Goal: Complete application form: Complete application form

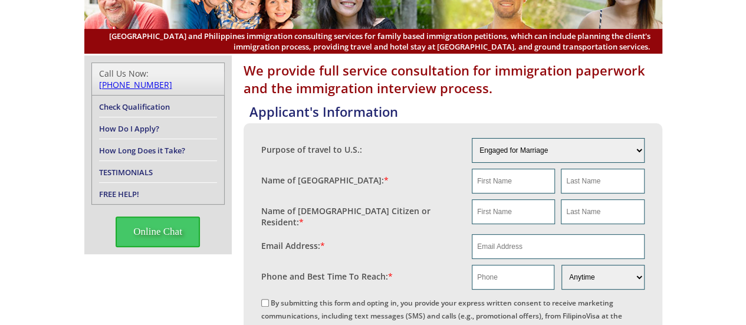
scroll to position [106, 0]
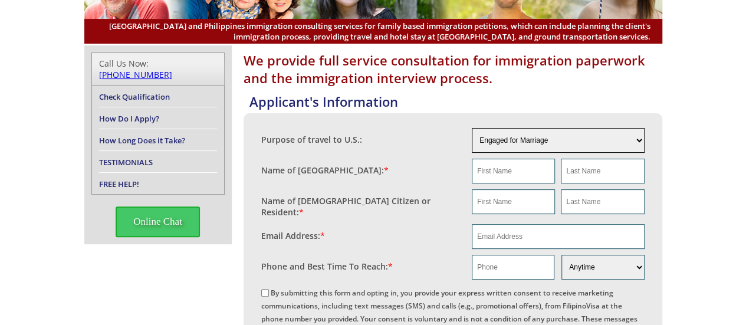
click at [640, 147] on select "Engaged for Marriage Already Married to [DEMOGRAPHIC_DATA] Citizen / Resident F…" at bounding box center [558, 140] width 173 height 25
click at [472, 128] on select "Engaged for Marriage Already Married to [DEMOGRAPHIC_DATA] Citizen / Resident F…" at bounding box center [558, 140] width 173 height 25
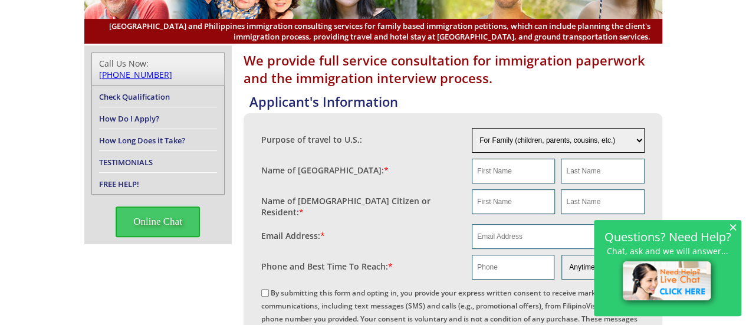
click at [641, 143] on select "Engaged for Marriage Already Married to [DEMOGRAPHIC_DATA] Citizen / Resident F…" at bounding box center [558, 140] width 173 height 25
select select "5"
click at [472, 128] on select "Engaged for Marriage Already Married to [DEMOGRAPHIC_DATA] Citizen / Resident F…" at bounding box center [558, 140] width 173 height 25
click at [517, 173] on input "text" at bounding box center [513, 171] width 83 height 25
type input "hadassah"
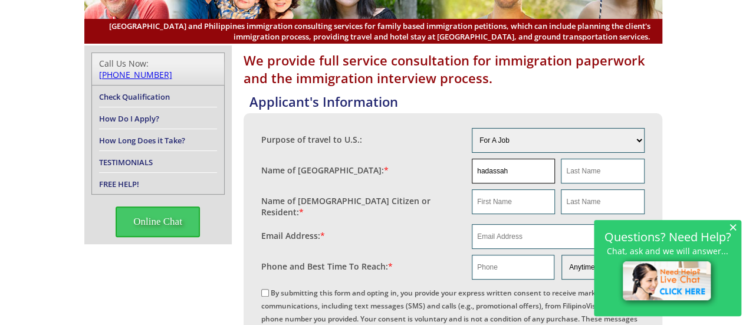
type input "bagotao"
type input "hadassah"
type input "bagotao"
type input "[EMAIL_ADDRESS][DOMAIN_NAME]"
type input "09558065233"
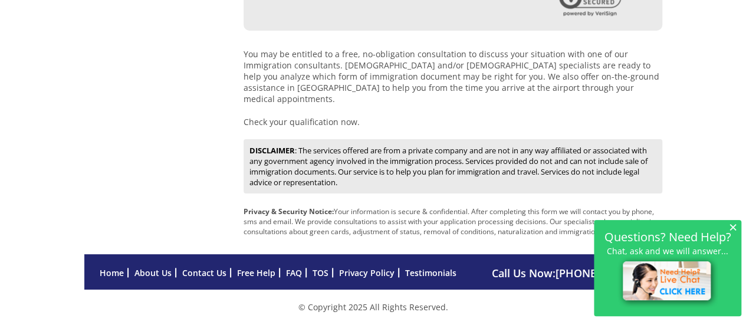
scroll to position [627, 0]
click at [730, 231] on span "×" at bounding box center [733, 227] width 8 height 10
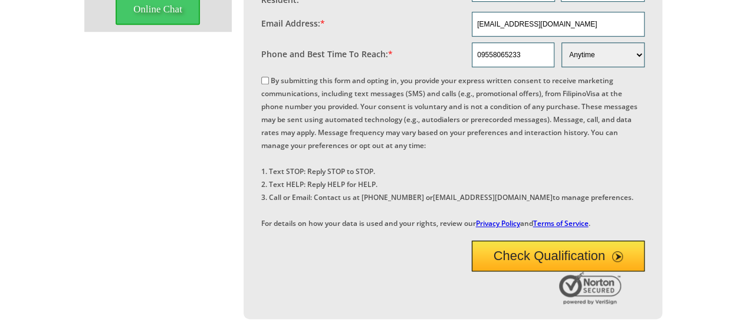
scroll to position [318, 0]
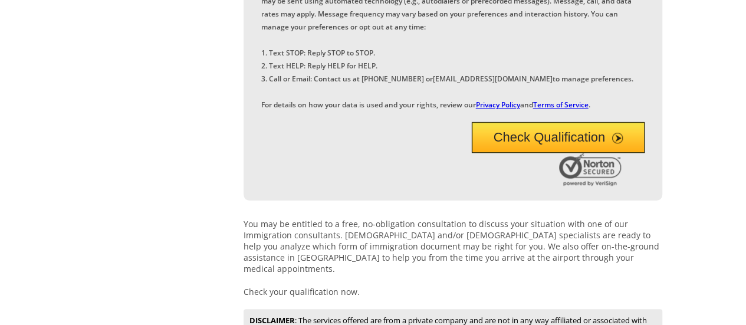
click at [629, 153] on button "Check Qualification" at bounding box center [558, 137] width 173 height 31
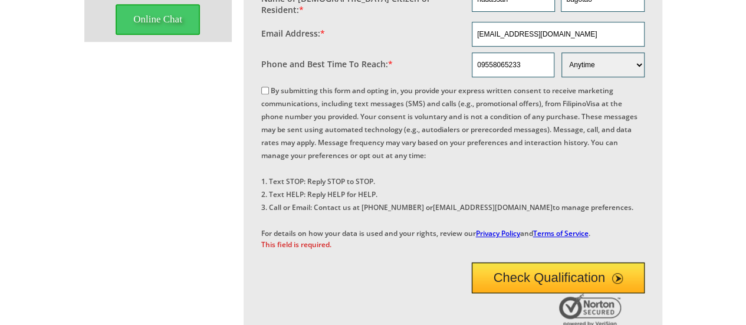
scroll to position [292, 0]
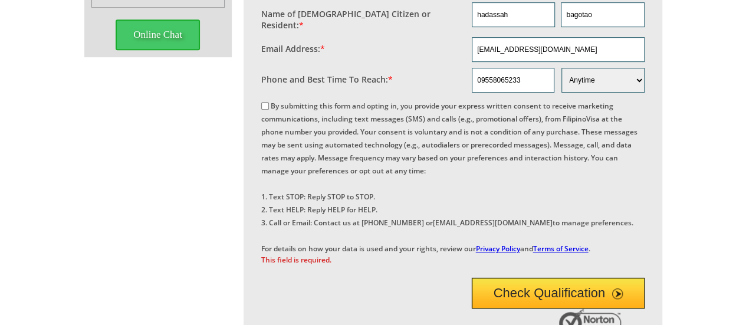
click at [261, 102] on input "By submitting this form and opting in, you provide your express written consent…" at bounding box center [265, 106] width 8 height 8
checkbox input "true"
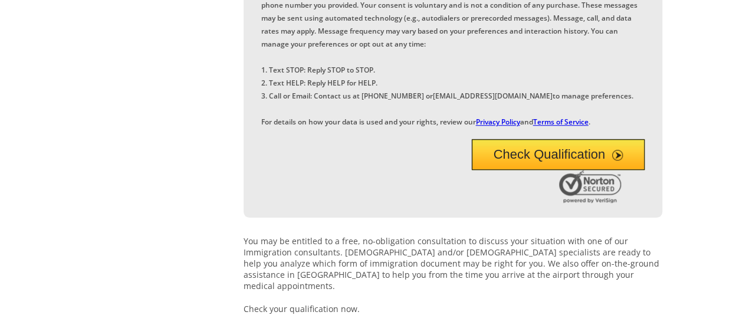
scroll to position [420, 0]
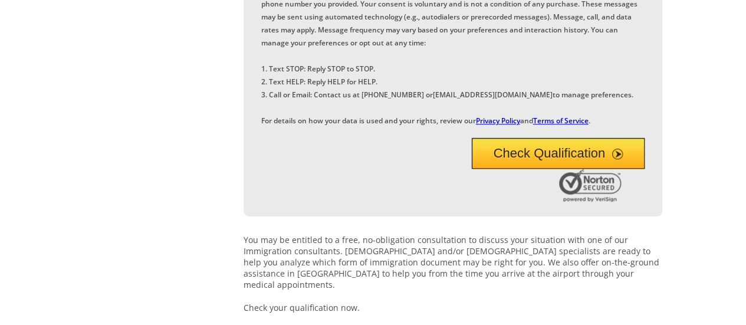
click at [604, 169] on button "Check Qualification" at bounding box center [558, 153] width 173 height 31
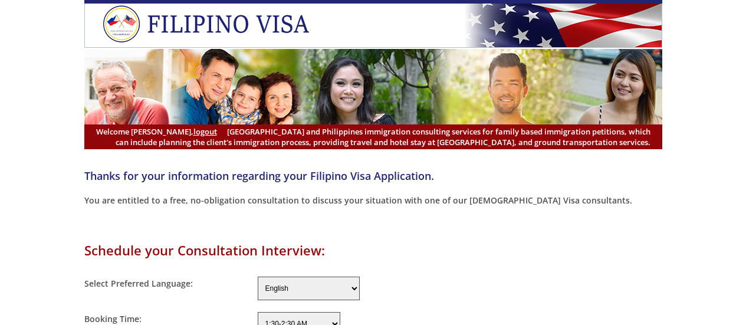
select select "-480"
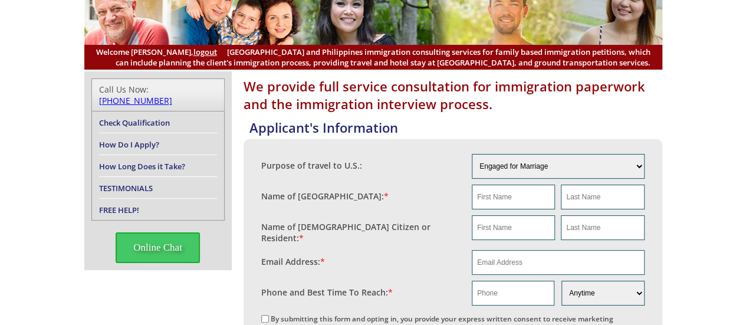
scroll to position [85, 0]
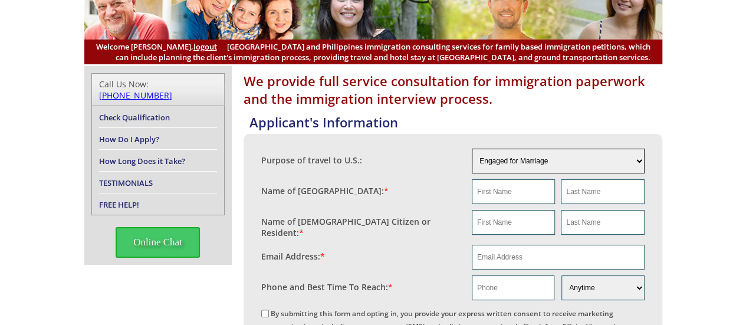
click at [631, 164] on select "Engaged for Marriage Already Married to [DEMOGRAPHIC_DATA] Citizen / Resident F…" at bounding box center [558, 161] width 173 height 25
select select "5"
click at [472, 149] on select "Engaged for Marriage Already Married to [DEMOGRAPHIC_DATA] Citizen / Resident F…" at bounding box center [558, 161] width 173 height 25
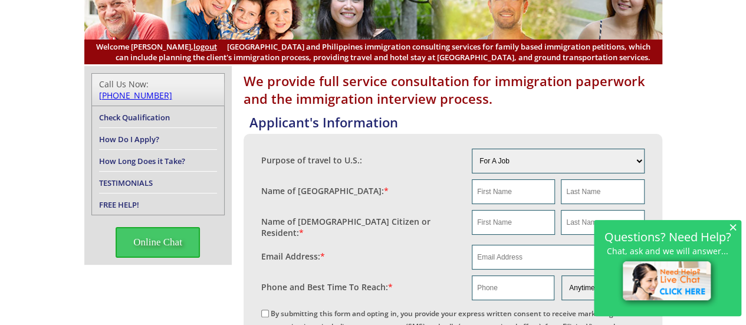
click at [734, 232] on span "×" at bounding box center [733, 227] width 8 height 10
